Goal: Task Accomplishment & Management: Use online tool/utility

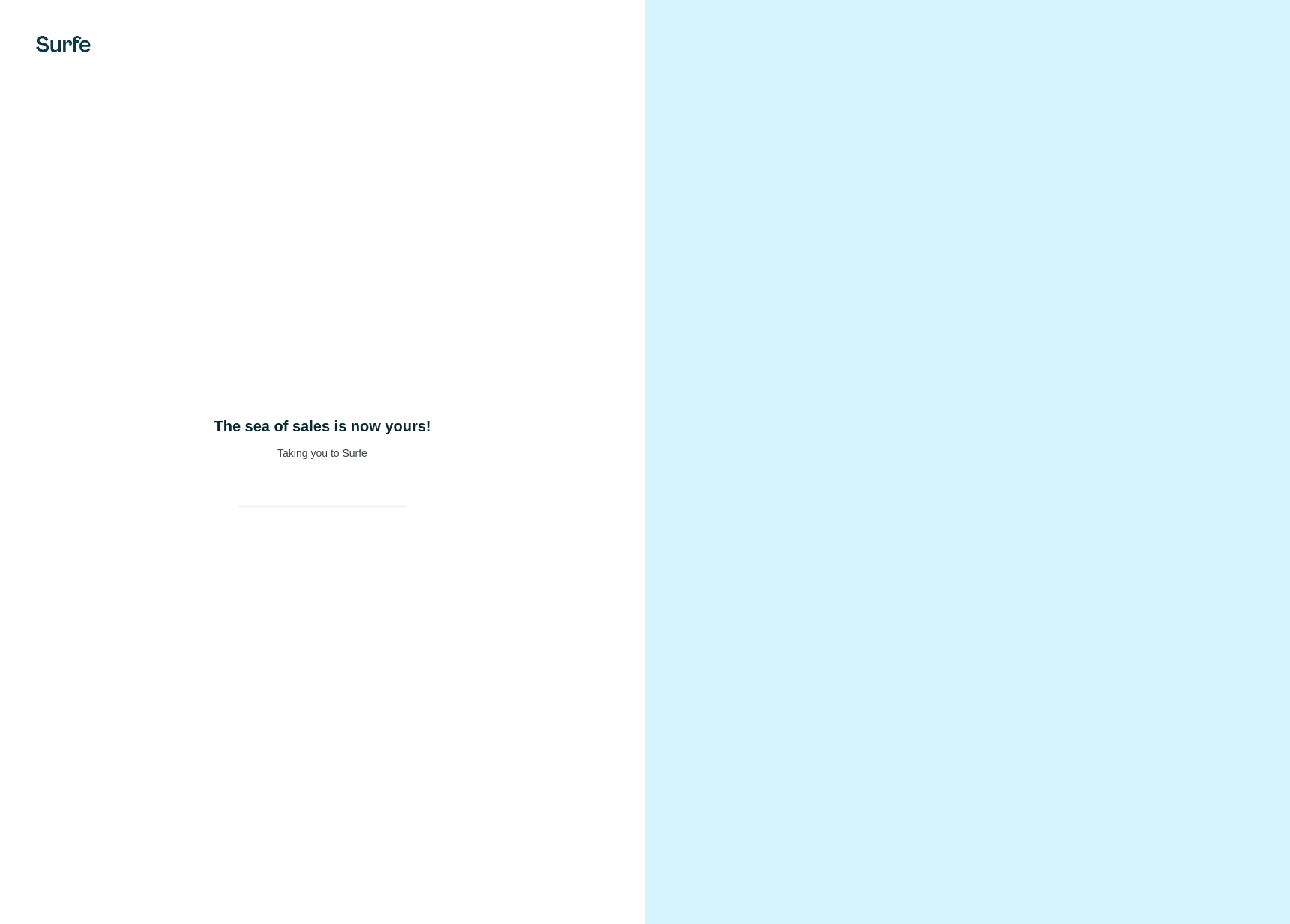
click at [365, 395] on div "The sea of sales is now yours! Taking you to Surfe" at bounding box center [322, 462] width 645 height 924
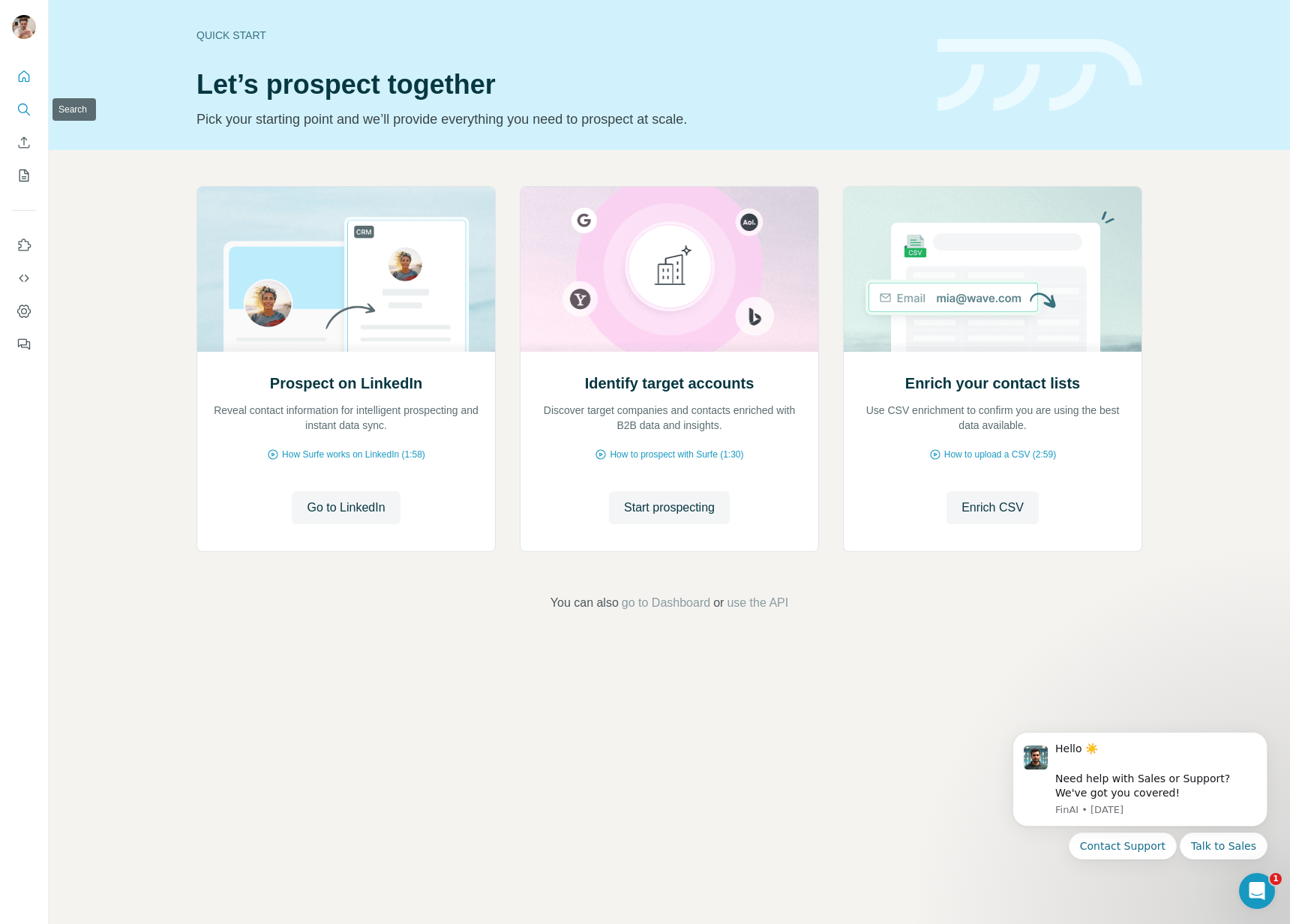
click at [18, 104] on icon "Search" at bounding box center [24, 109] width 15 height 15
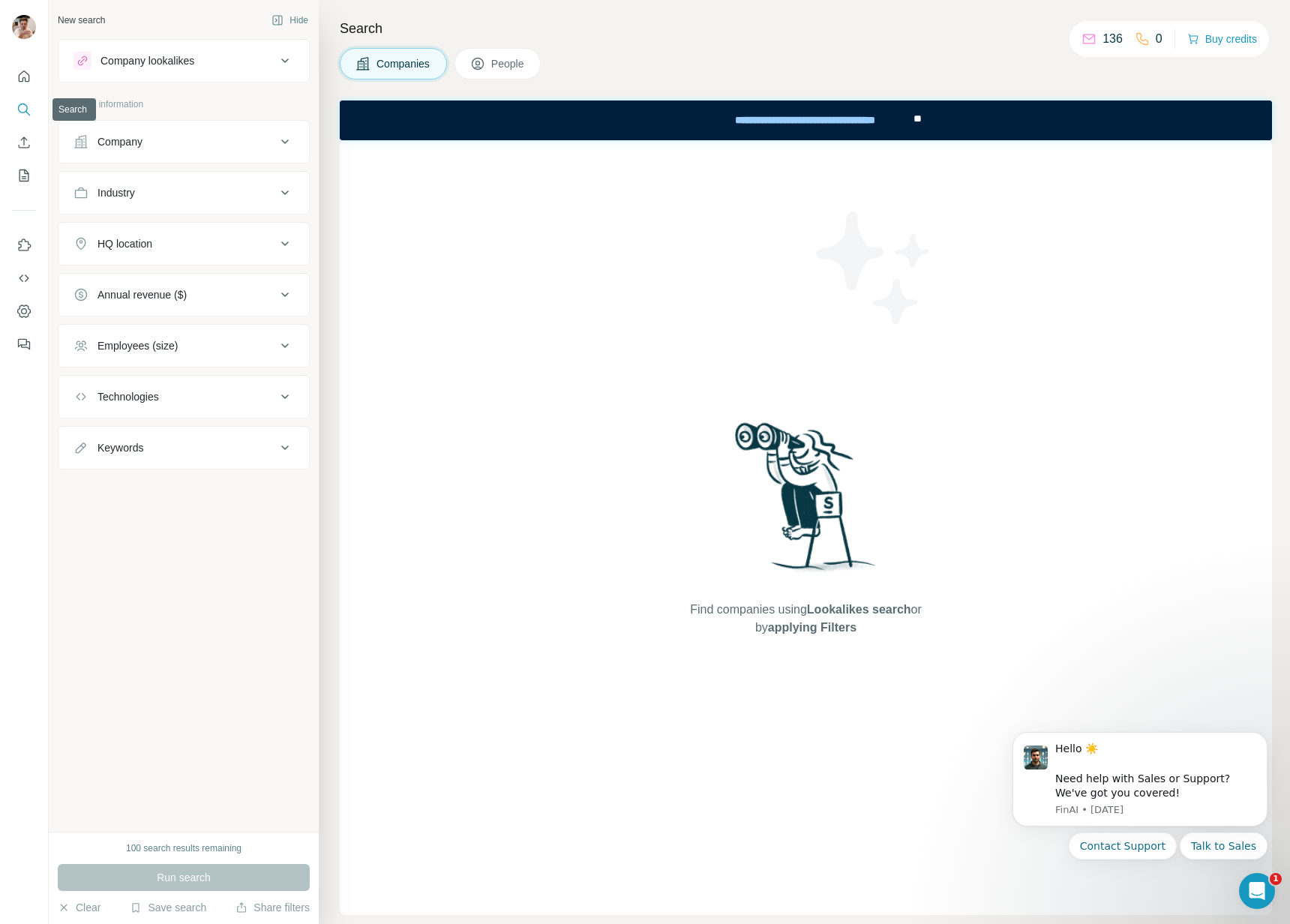
click at [24, 105] on icon "Search" at bounding box center [24, 109] width 15 height 15
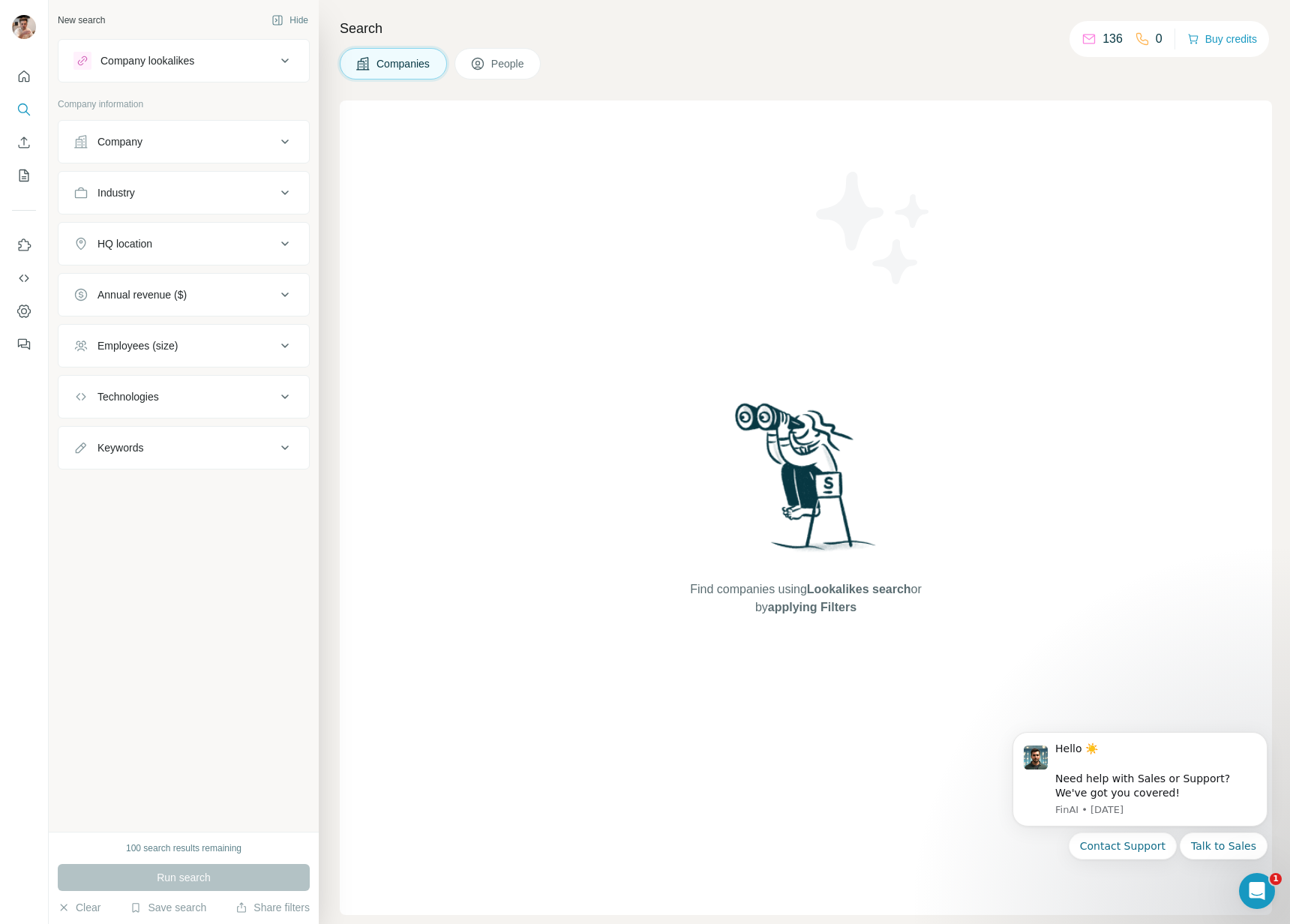
click at [25, 75] on icon "Quick start" at bounding box center [24, 76] width 15 height 15
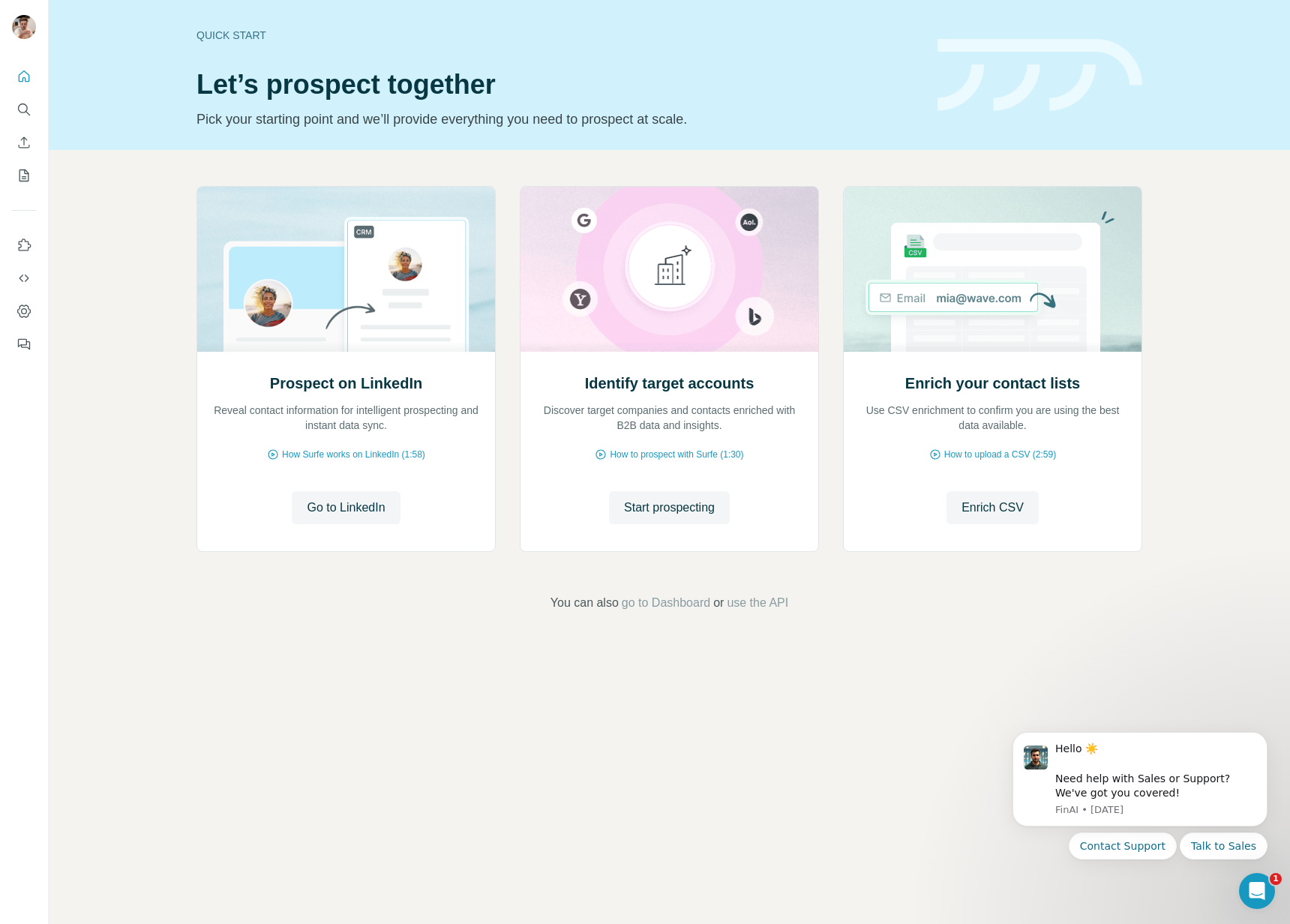
click at [25, 176] on icon "My lists" at bounding box center [25, 174] width 7 height 10
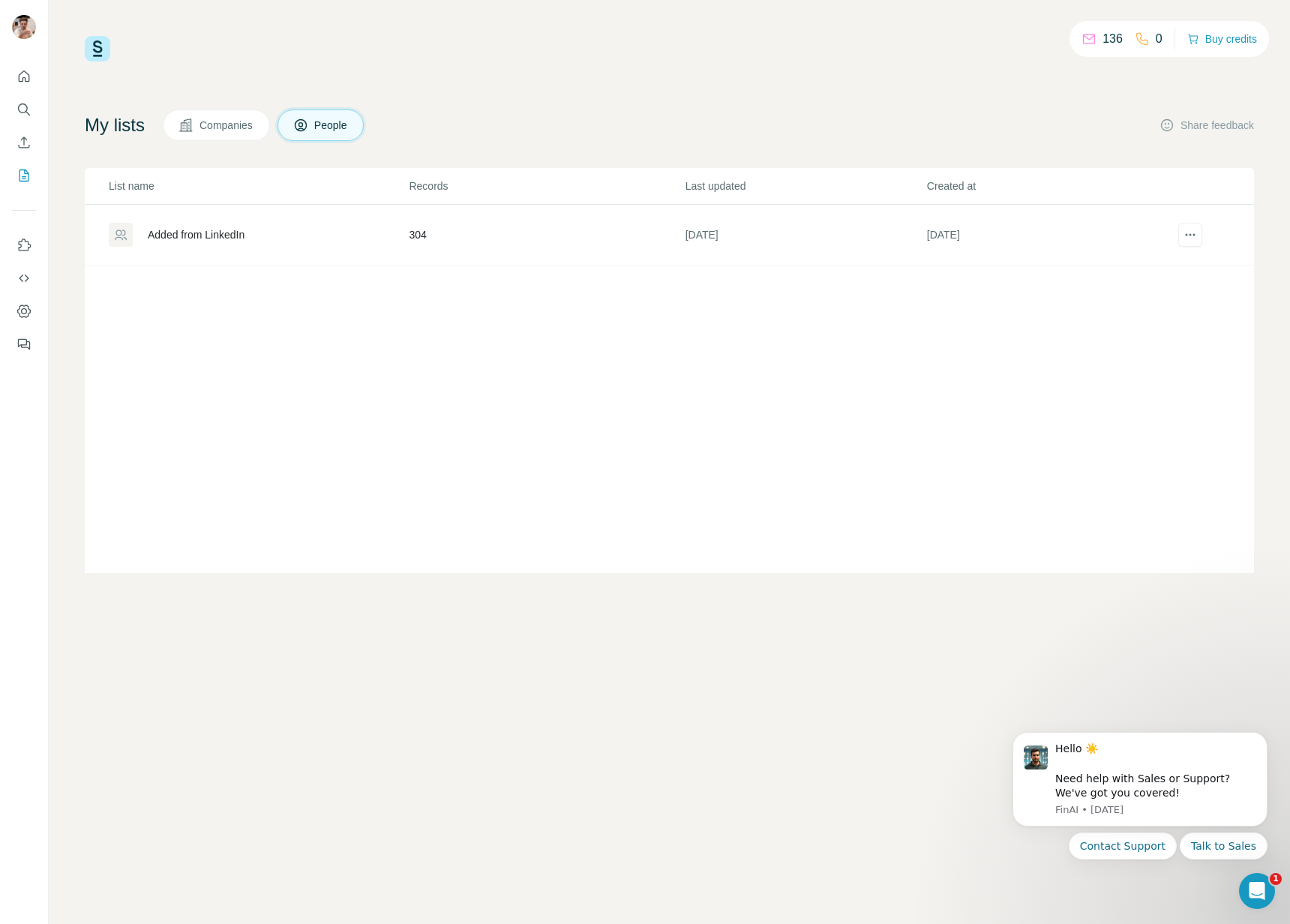
click at [244, 230] on div "Added from LinkedIn" at bounding box center [196, 234] width 97 height 15
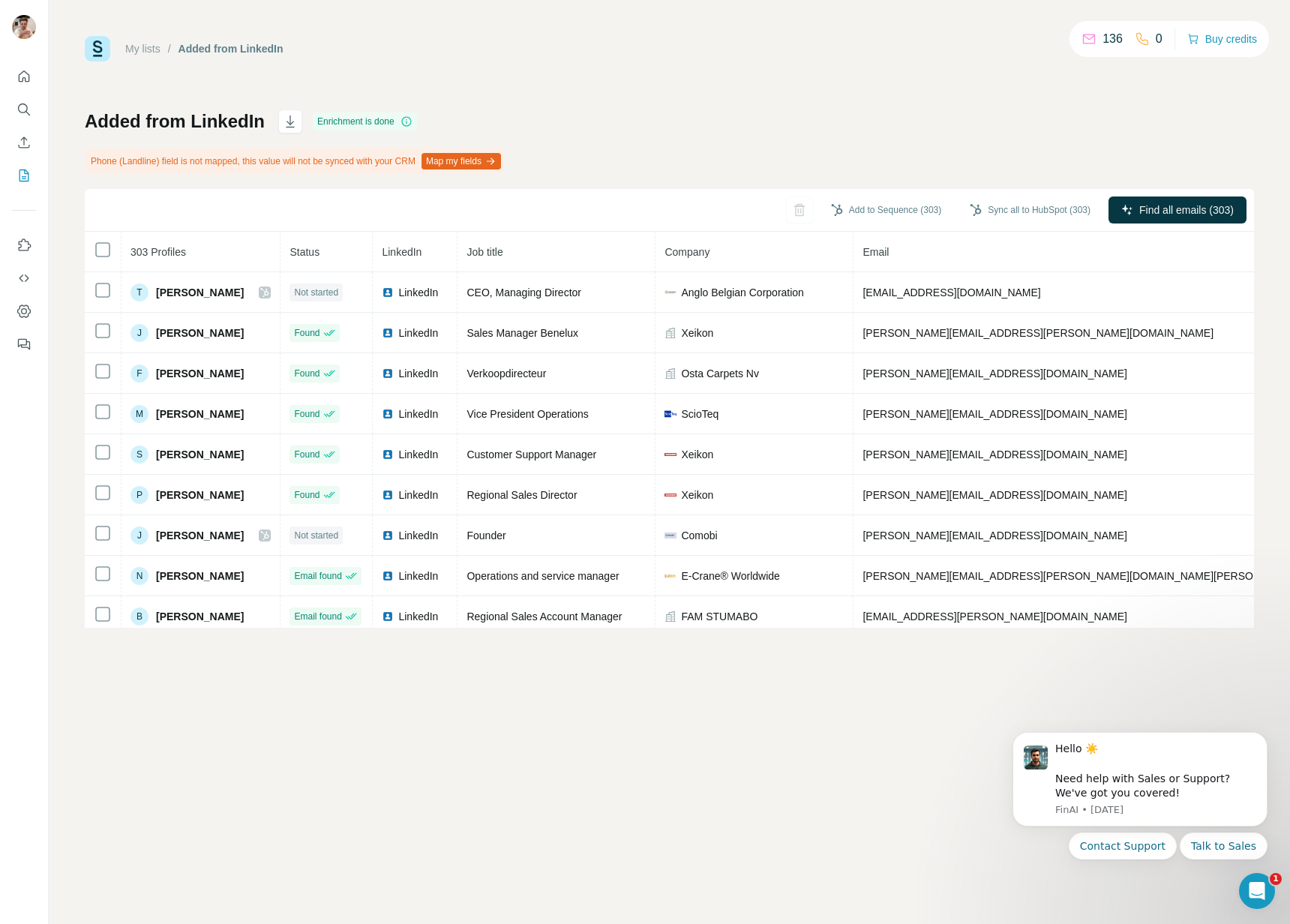
click at [226, 214] on div "Add to Sequence (303) Sync all to HubSpot (303) Find all emails (303)" at bounding box center [669, 210] width 1169 height 43
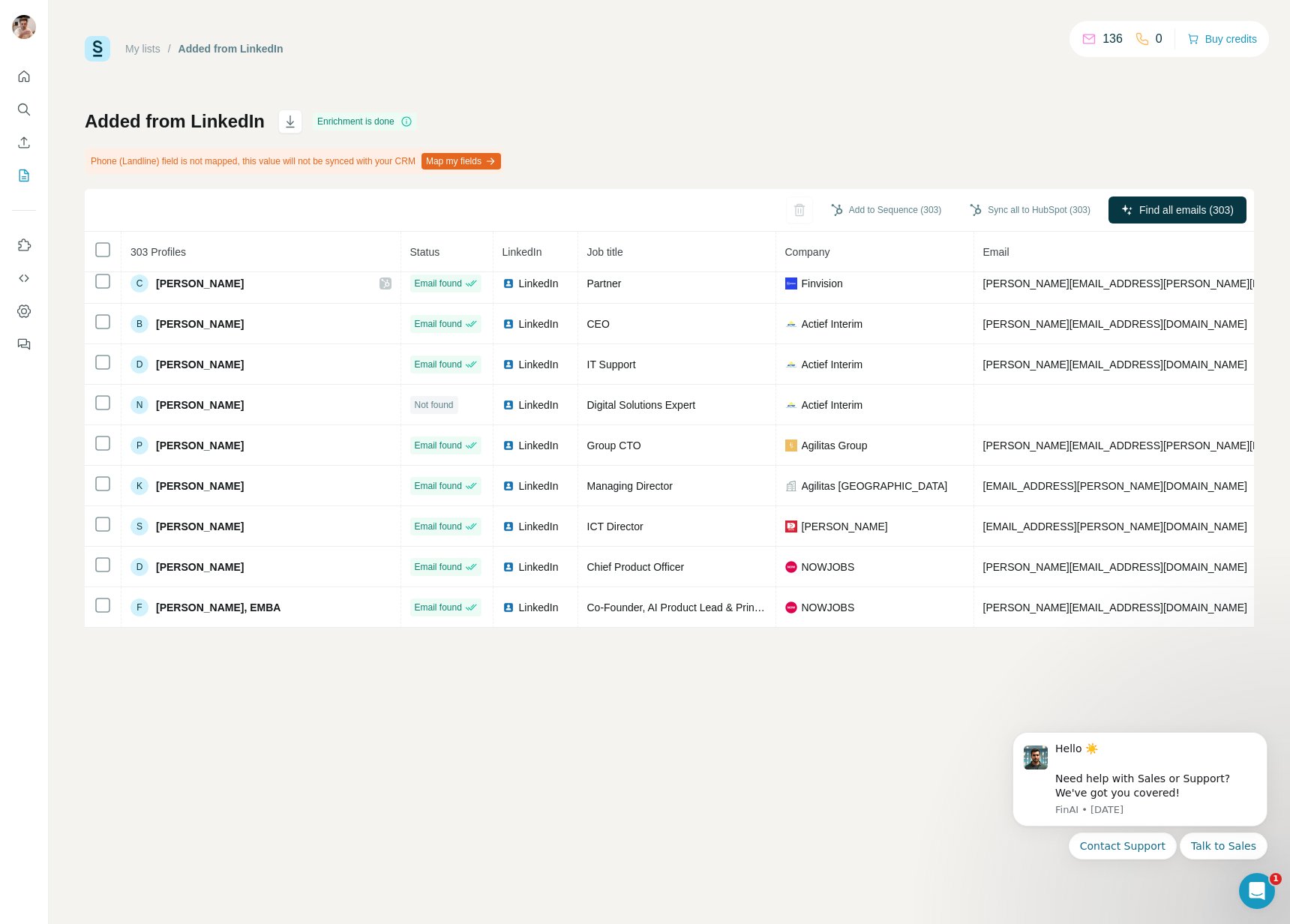
scroll to position [4911, 0]
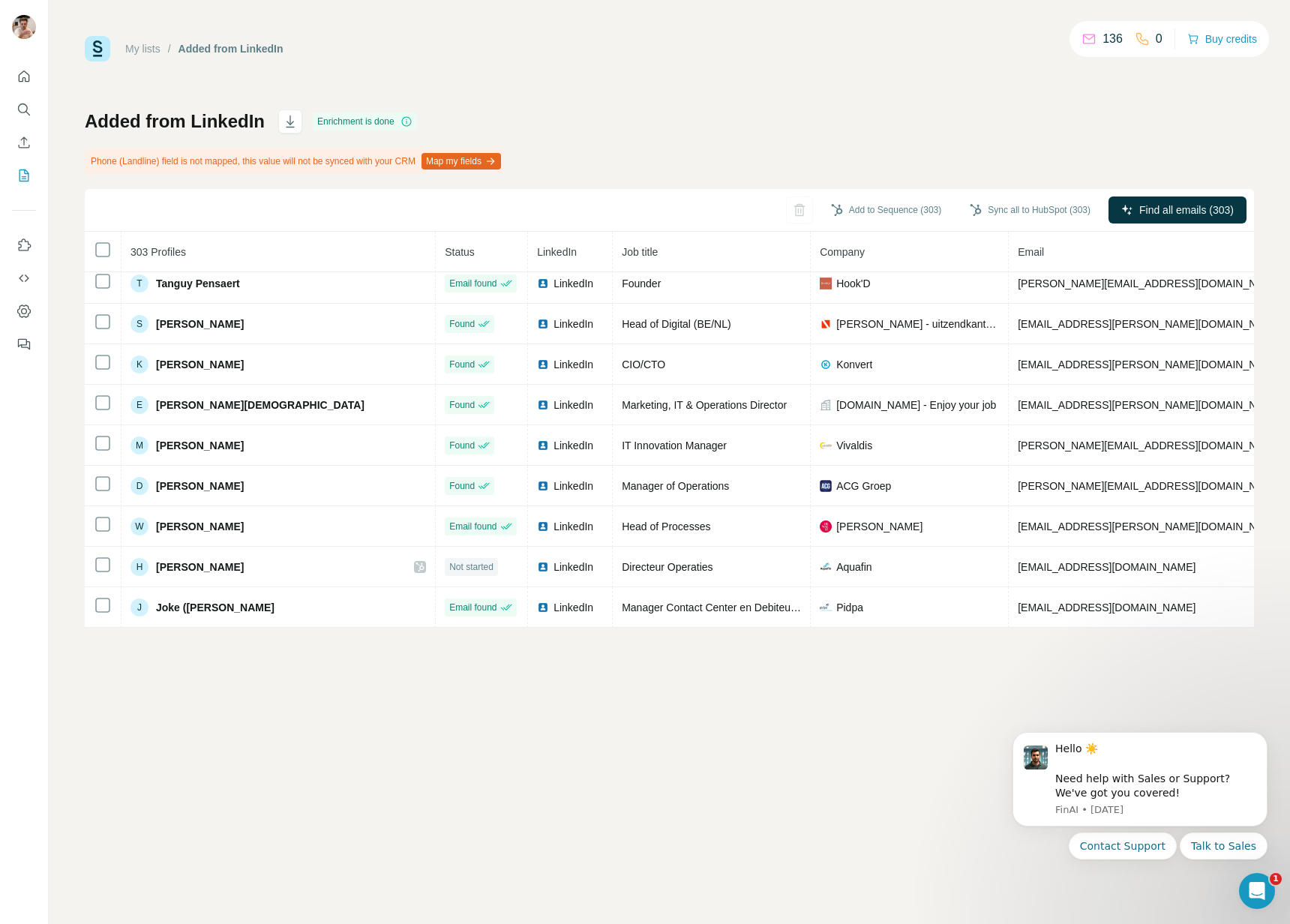
click at [901, 125] on div "Added from LinkedIn Enrichment is done Phone (Landline) field is not mapped, th…" at bounding box center [669, 369] width 1169 height 519
click at [946, 129] on div "Added from LinkedIn Enrichment is done Phone (Landline) field is not mapped, th…" at bounding box center [669, 369] width 1169 height 519
click at [24, 113] on icon "Search" at bounding box center [23, 108] width 10 height 10
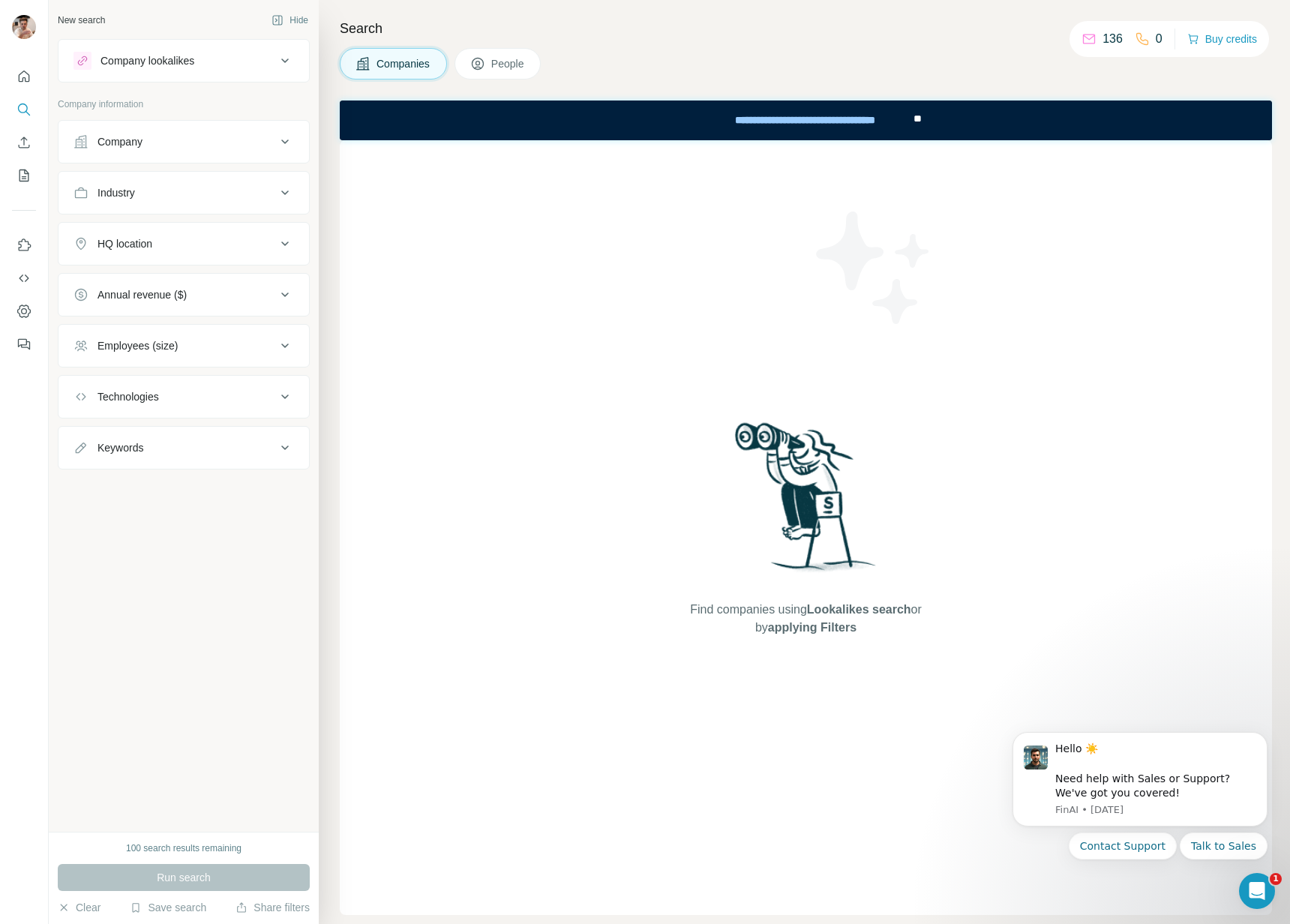
click at [480, 66] on icon at bounding box center [478, 64] width 15 height 15
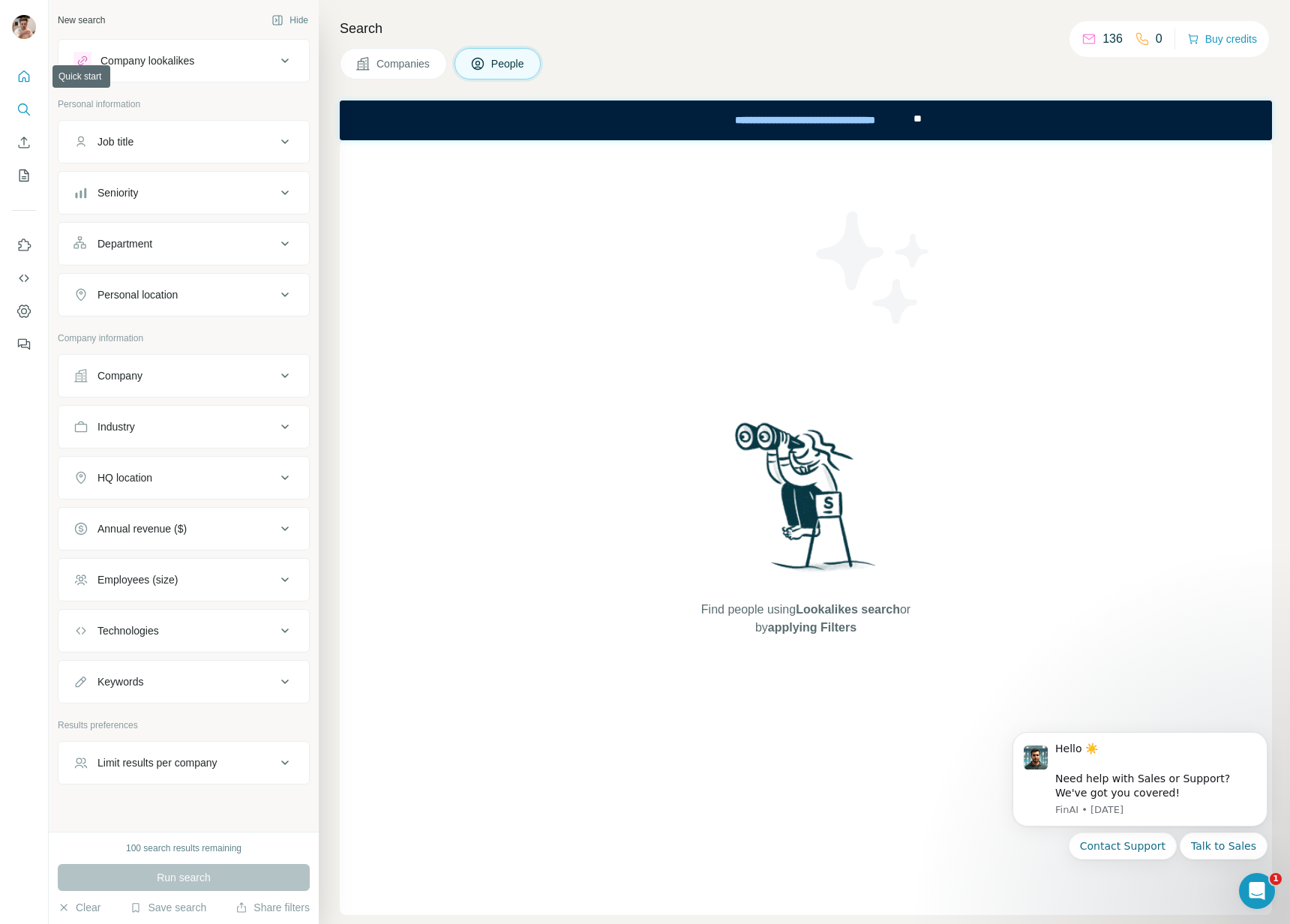
click at [26, 73] on icon "Quick start" at bounding box center [25, 76] width 11 height 11
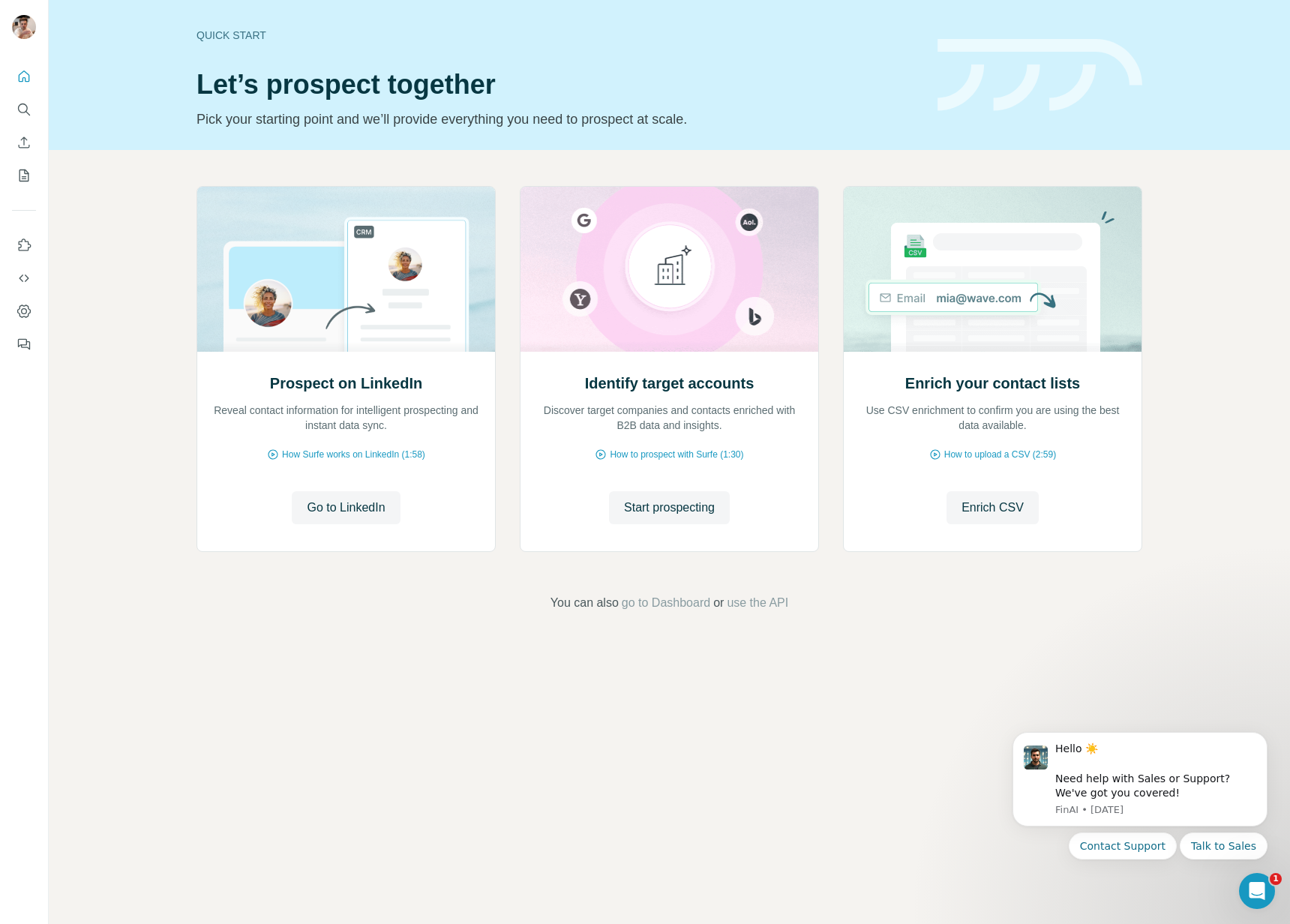
click at [124, 215] on div "Prospect on LinkedIn Reveal contact information for intelligent prospecting and…" at bounding box center [670, 399] width 1242 height 498
